Goal: Browse casually: Explore the website without a specific task or goal

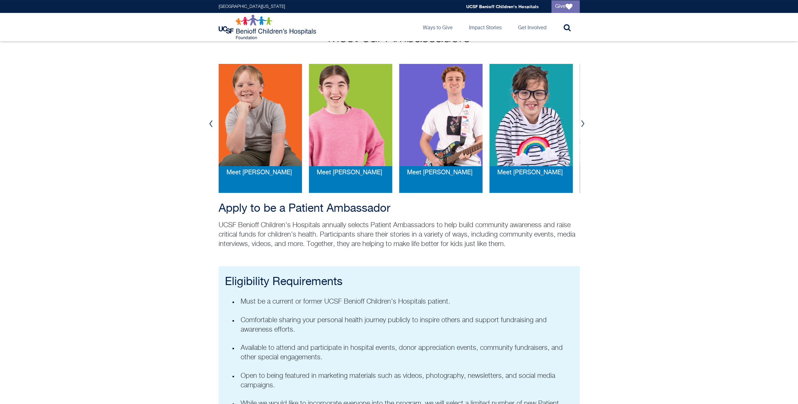
scroll to position [94, 0]
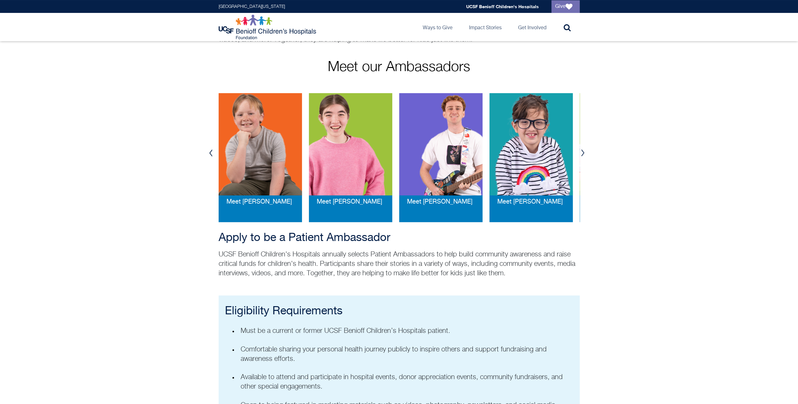
click at [582, 152] on button "Next" at bounding box center [582, 152] width 9 height 19
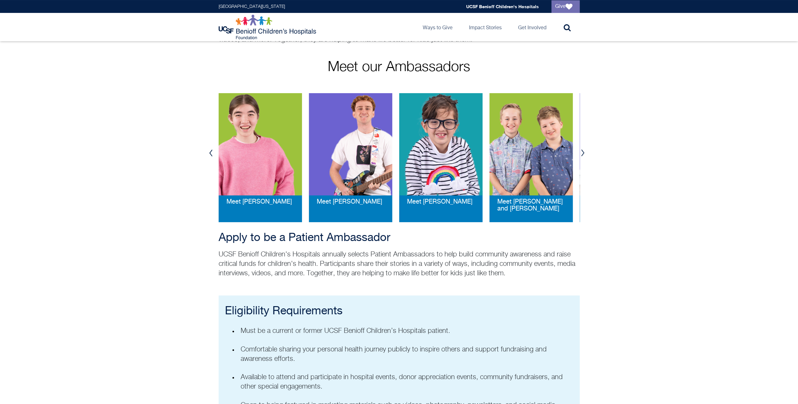
click at [583, 152] on button "Next" at bounding box center [582, 152] width 9 height 19
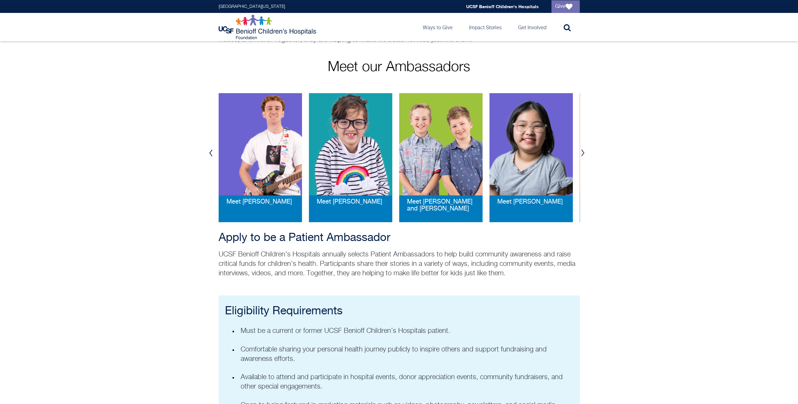
click at [583, 152] on button "Next" at bounding box center [582, 152] width 9 height 19
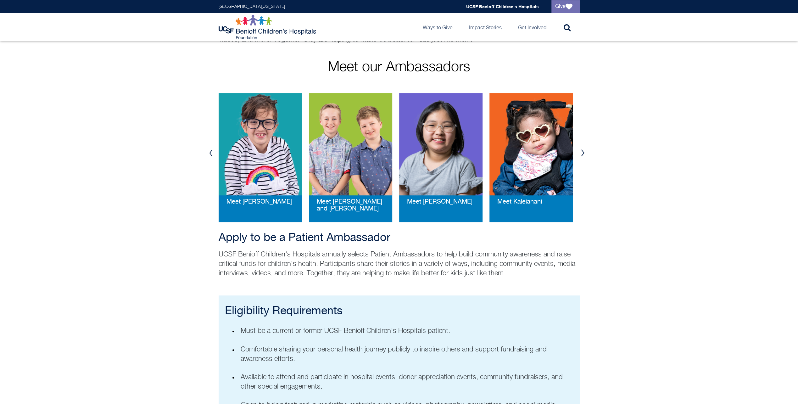
click at [583, 152] on button "Next" at bounding box center [582, 152] width 9 height 19
click at [583, 151] on button "Next" at bounding box center [582, 152] width 9 height 19
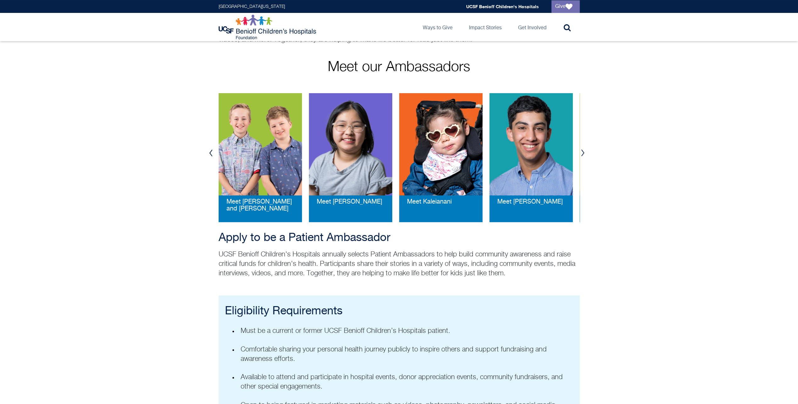
click at [583, 151] on button "Next" at bounding box center [582, 152] width 9 height 19
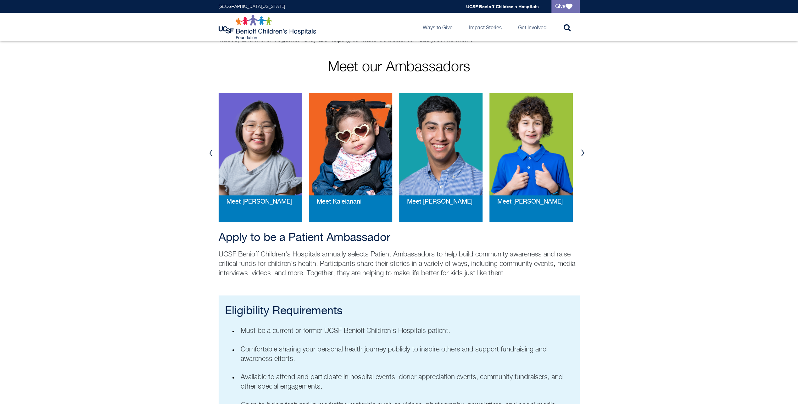
click at [587, 152] on button "Next" at bounding box center [582, 152] width 9 height 19
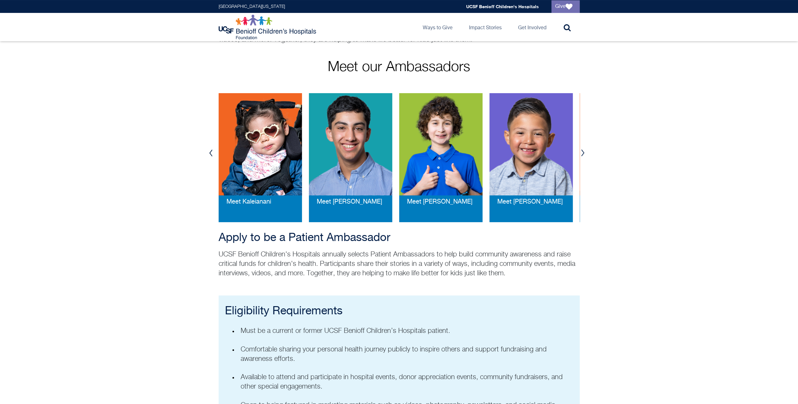
click at [587, 152] on button "Next" at bounding box center [582, 152] width 9 height 19
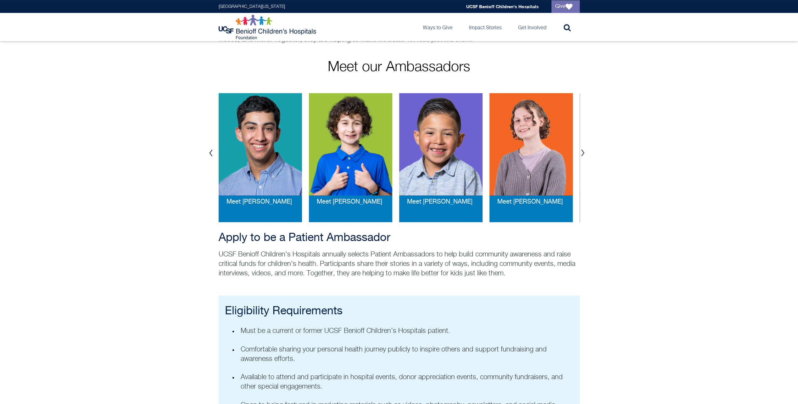
click at [586, 152] on button "Next" at bounding box center [582, 152] width 9 height 19
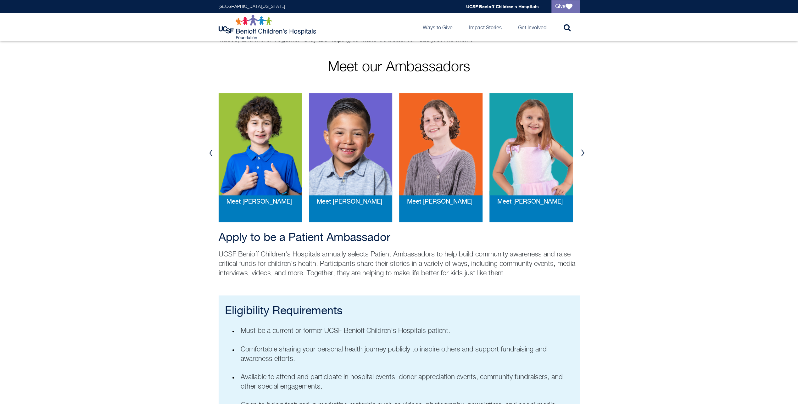
click at [586, 152] on button "Next" at bounding box center [582, 152] width 9 height 19
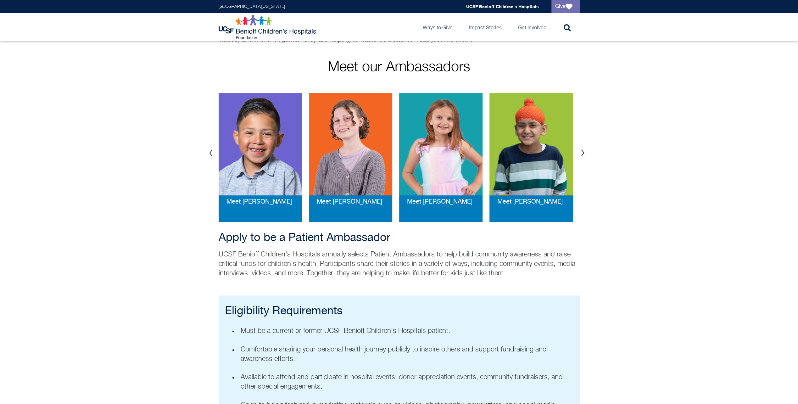
click at [586, 152] on button "Next" at bounding box center [582, 152] width 9 height 19
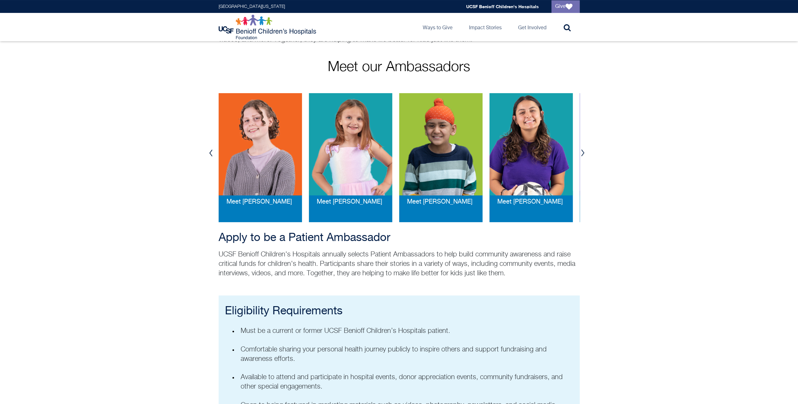
click at [586, 152] on button "Next" at bounding box center [582, 152] width 9 height 19
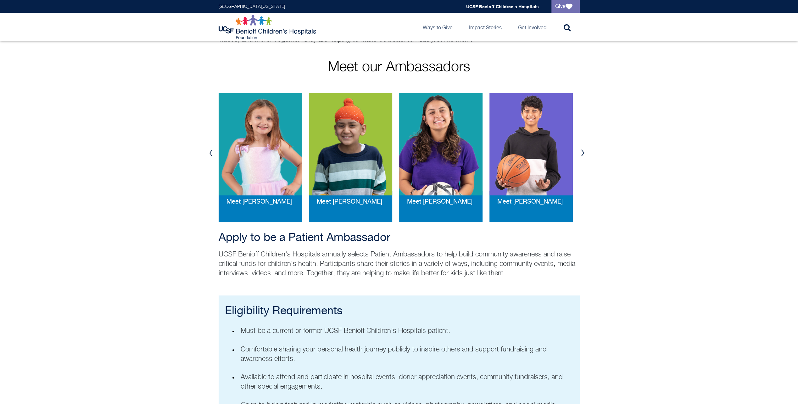
click at [585, 153] on button "Next" at bounding box center [582, 152] width 9 height 19
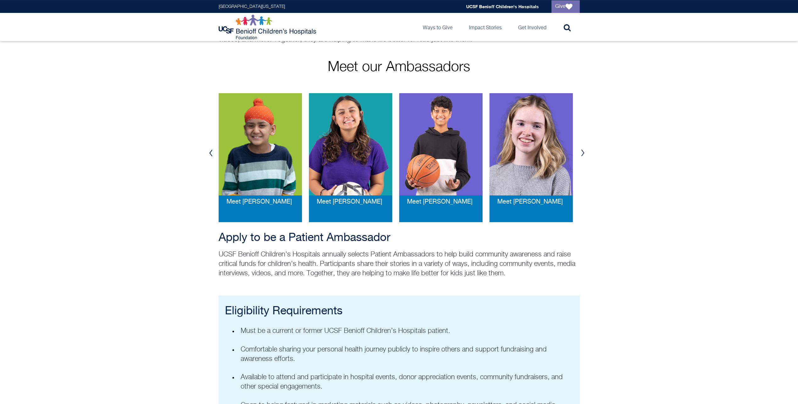
click at [585, 153] on button "Next" at bounding box center [582, 152] width 9 height 19
click at [584, 152] on button "Next" at bounding box center [582, 152] width 9 height 19
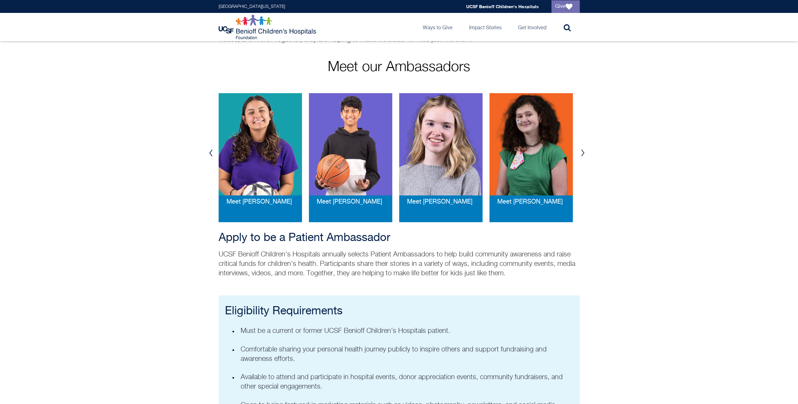
click at [582, 153] on button "Next" at bounding box center [582, 152] width 9 height 19
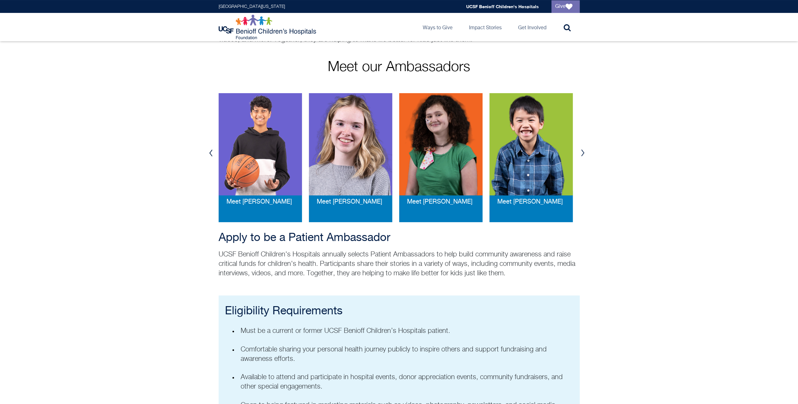
click at [582, 153] on button "Next" at bounding box center [582, 152] width 9 height 19
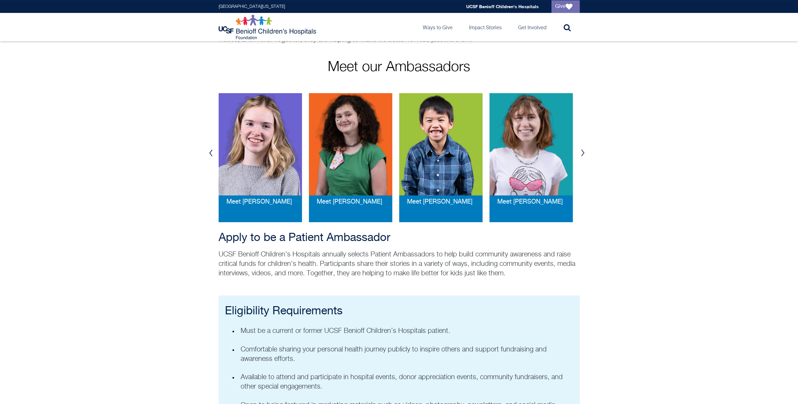
click at [584, 150] on button "Next" at bounding box center [582, 152] width 9 height 19
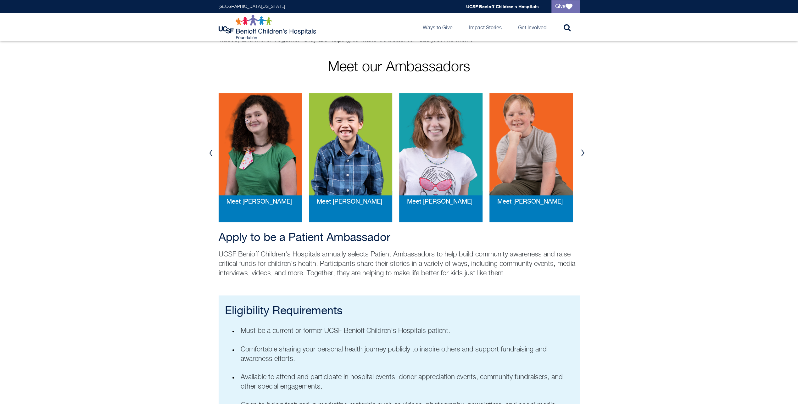
click at [584, 150] on button "Next" at bounding box center [582, 152] width 9 height 19
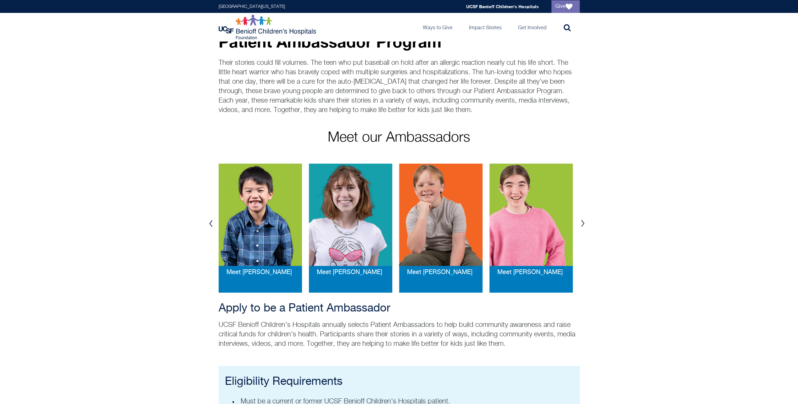
scroll to position [0, 0]
